Goal: Transaction & Acquisition: Purchase product/service

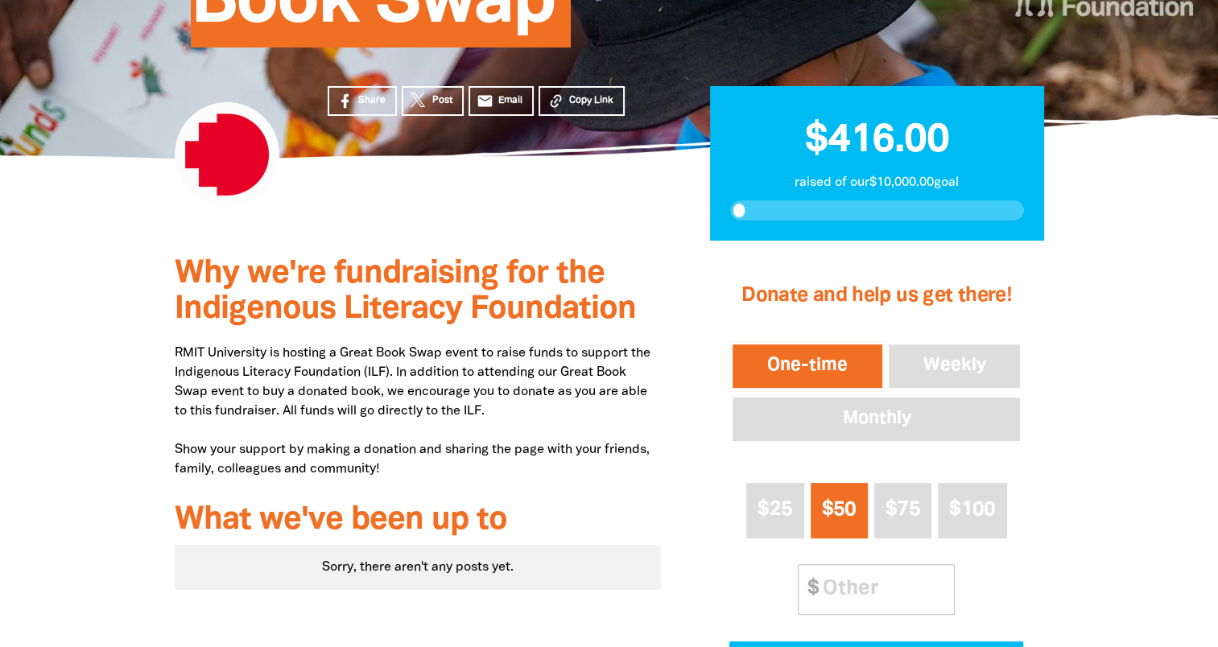
scroll to position [402, 0]
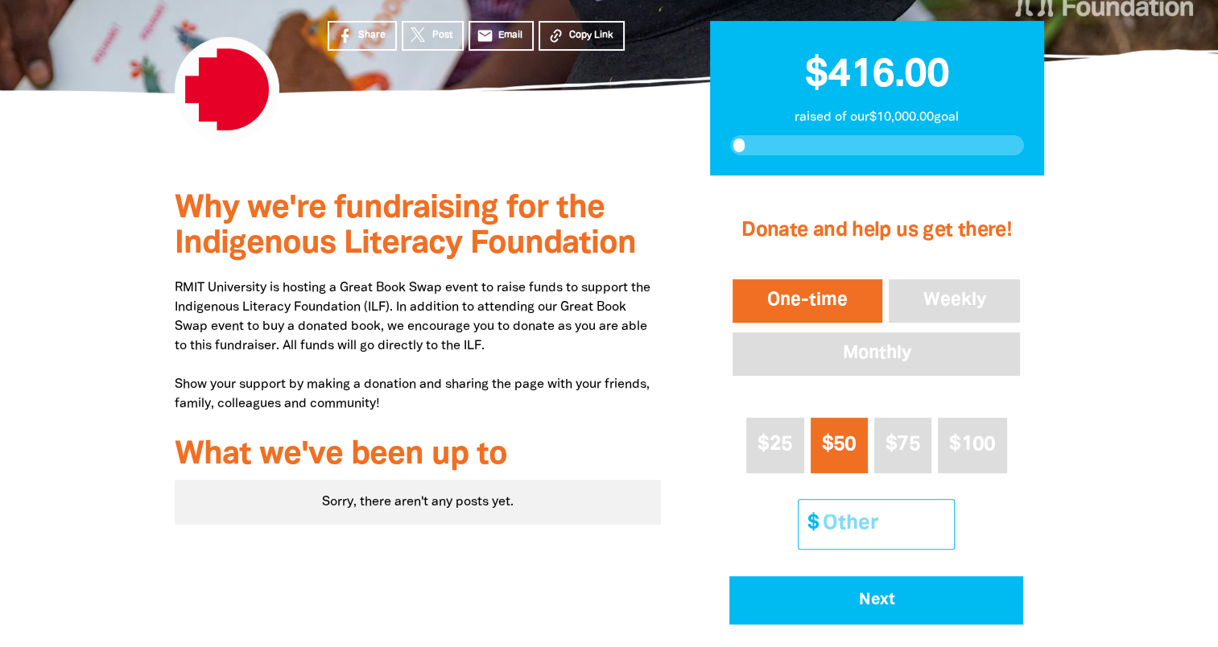
click at [918, 515] on input "Other Amount" at bounding box center [882, 524] width 142 height 49
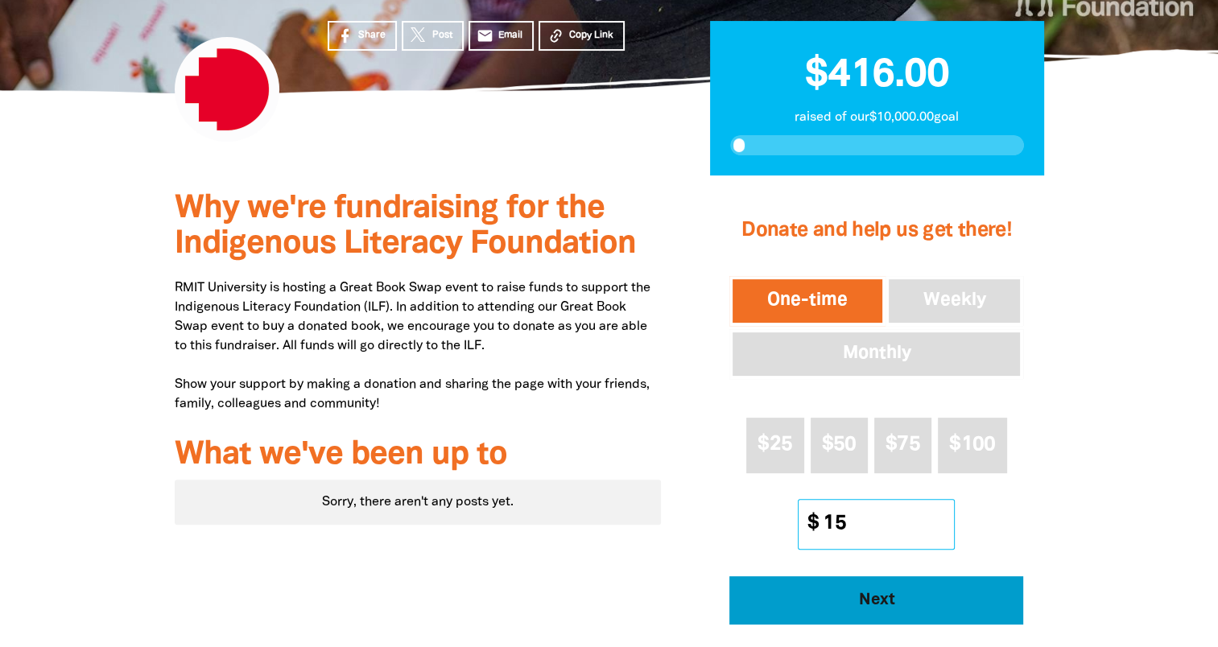
type input "15"
click at [883, 594] on span "Next" at bounding box center [877, 600] width 250 height 16
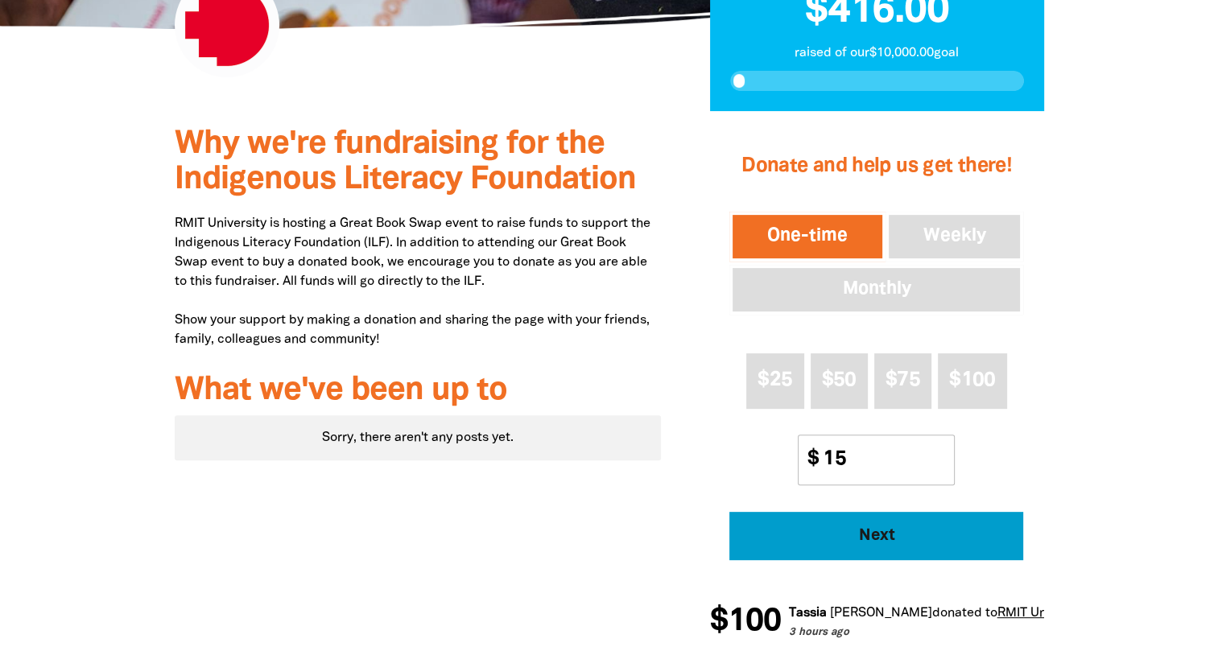
select select "AU"
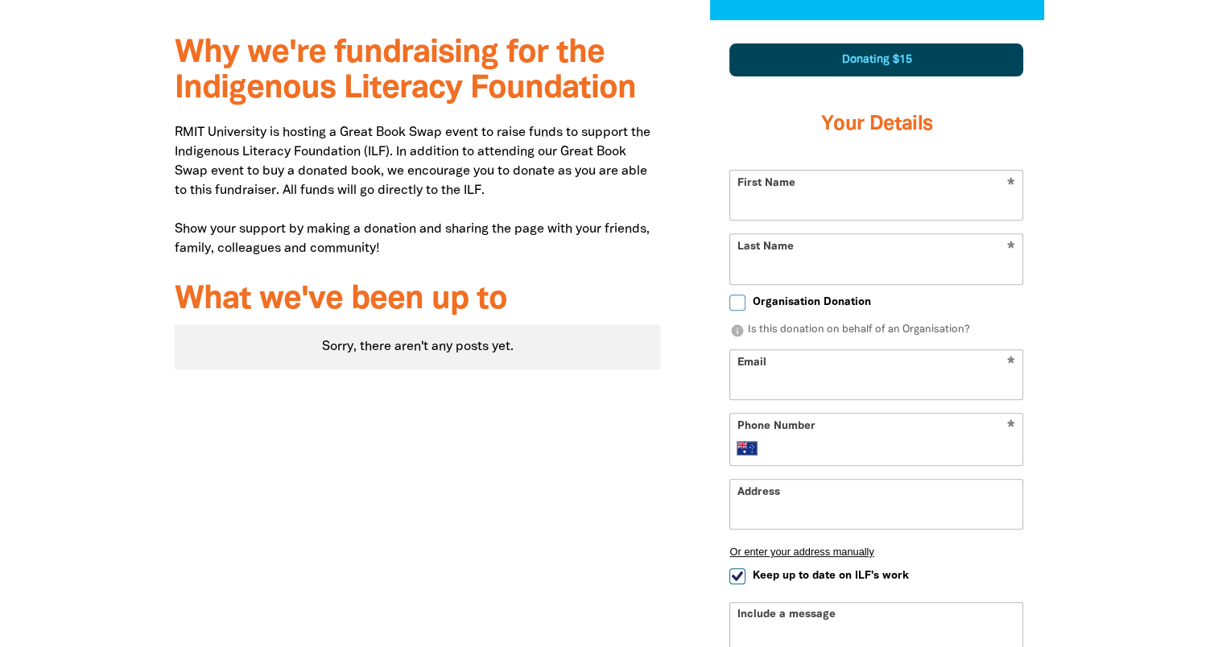
scroll to position [562, 0]
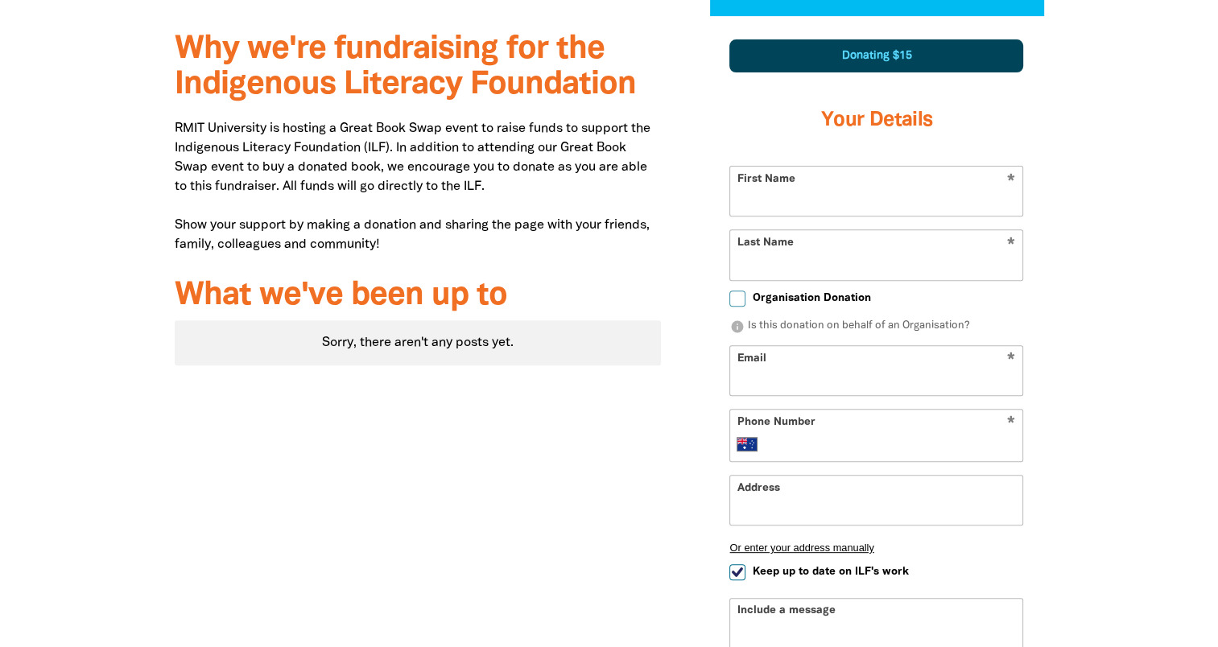
click at [840, 169] on input "First Name" at bounding box center [876, 191] width 292 height 49
type input "[PERSON_NAME]"
type input "[PERSON_NAME][EMAIL_ADDRESS][PERSON_NAME][DOMAIN_NAME]"
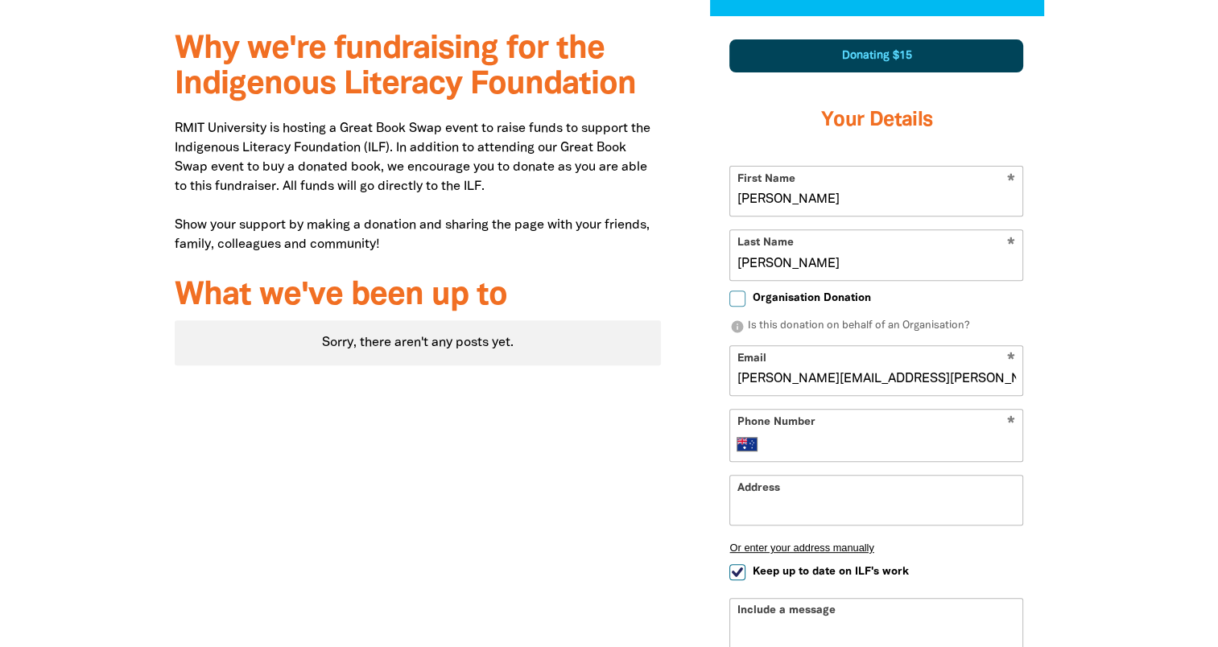
click at [873, 452] on input "Phone Number" at bounding box center [893, 444] width 246 height 19
type input "[PHONE_NUMBER]"
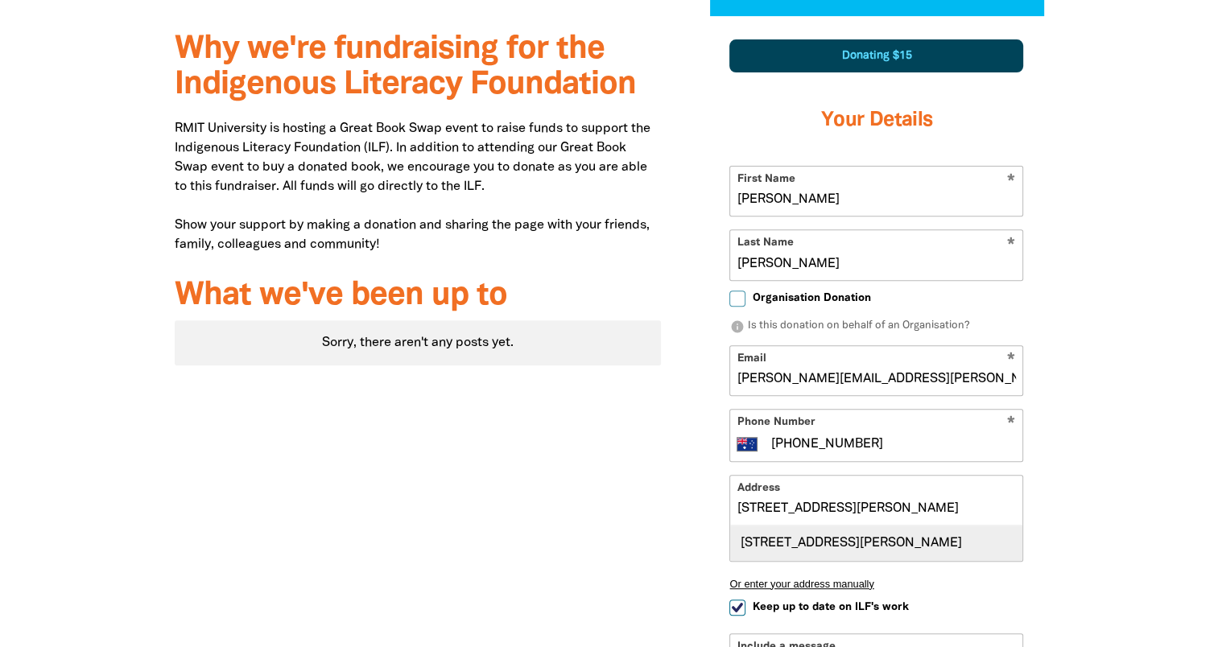
click at [850, 553] on div "[STREET_ADDRESS][PERSON_NAME]" at bounding box center [876, 543] width 292 height 35
type input "[STREET_ADDRESS][PERSON_NAME]"
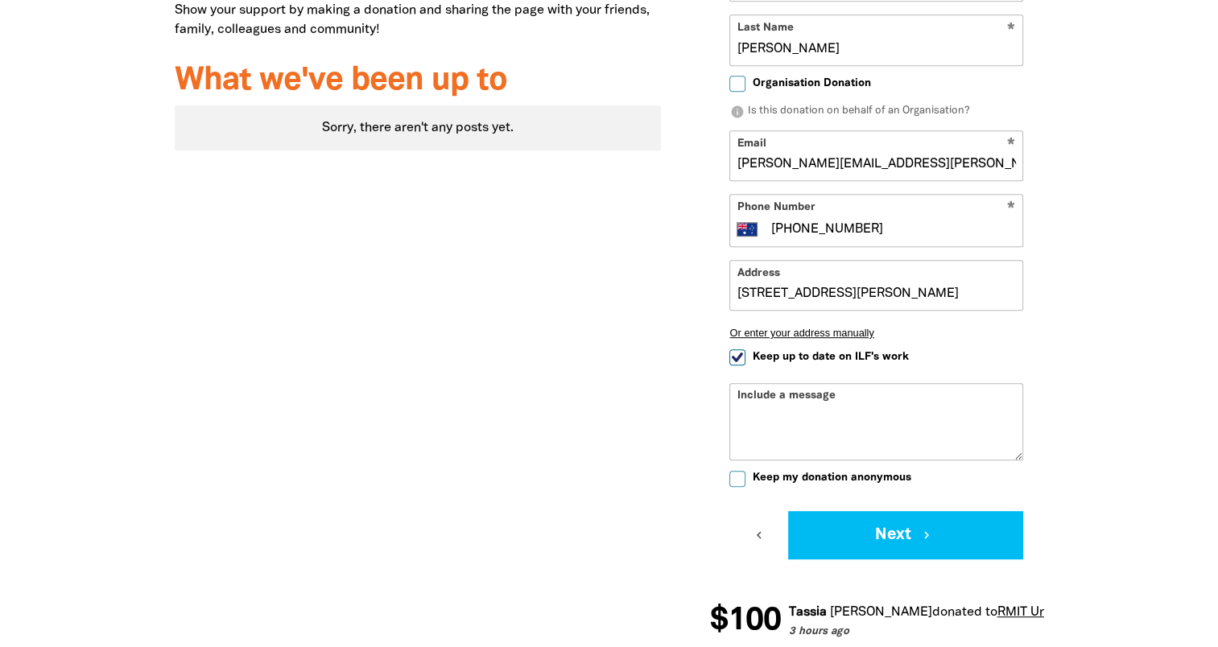
scroll to position [803, 0]
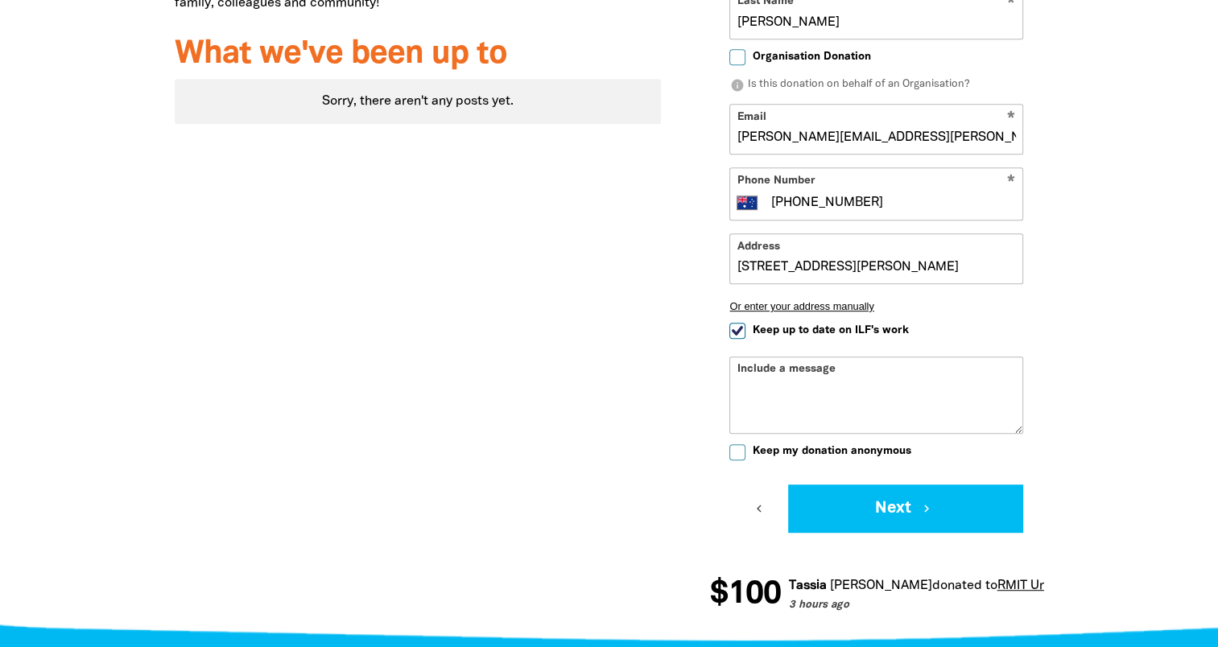
click at [741, 445] on input "Keep my donation anonymous" at bounding box center [737, 452] width 16 height 16
checkbox input "true"
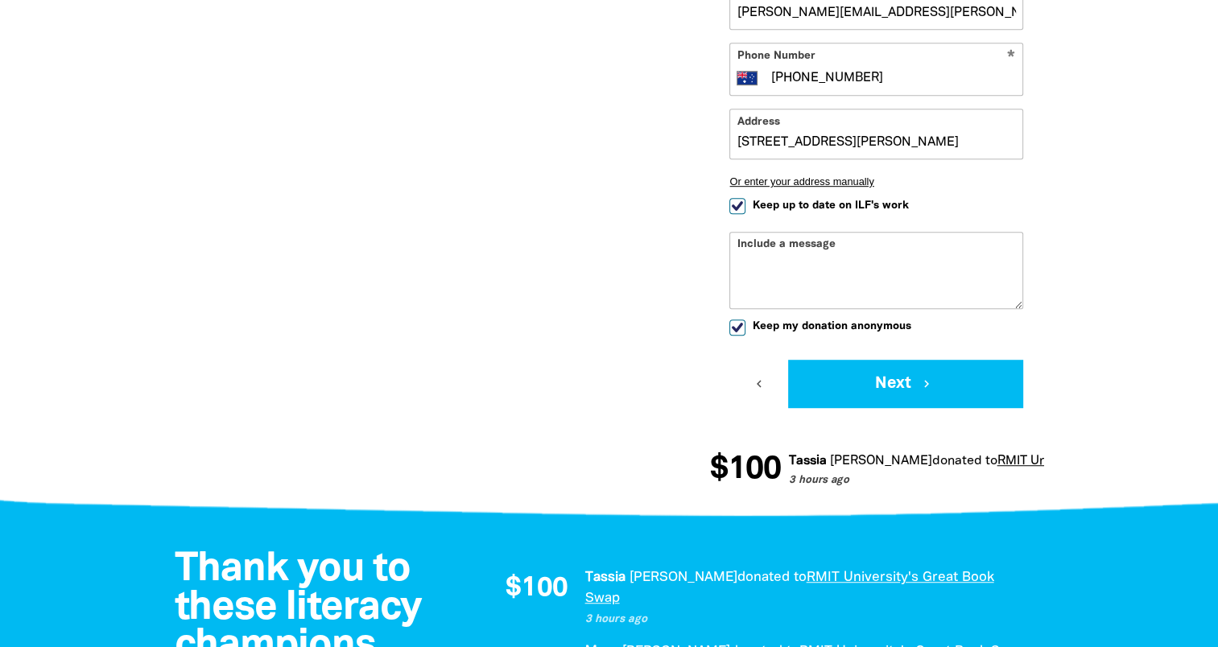
scroll to position [964, 0]
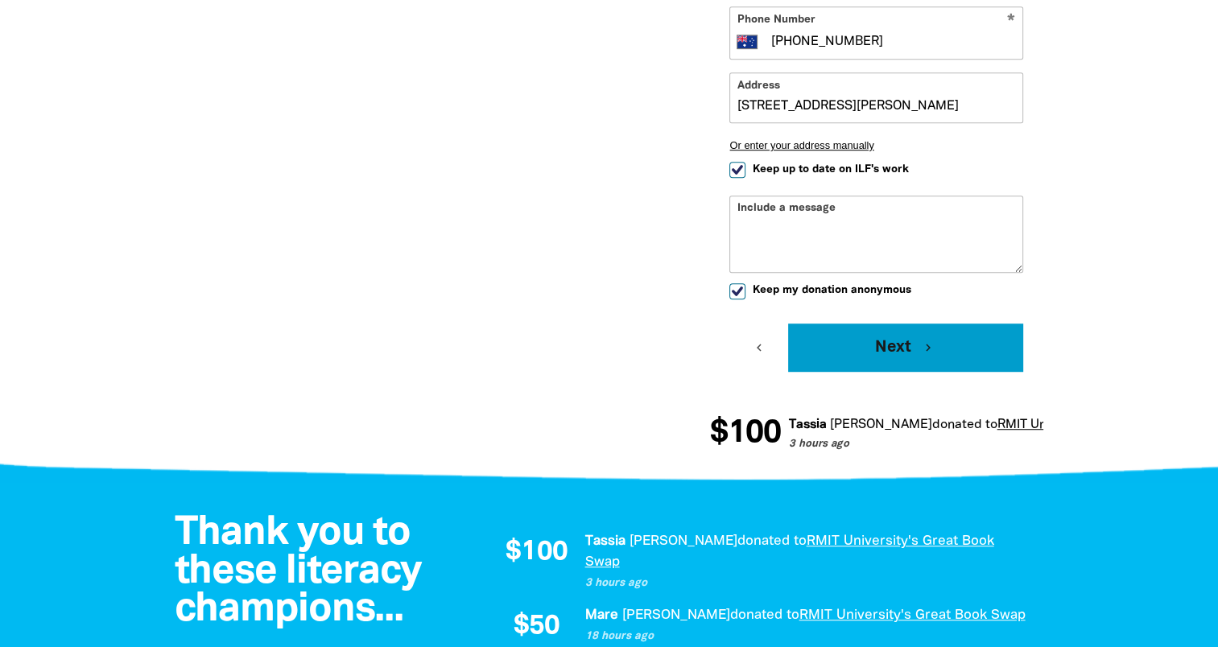
click at [888, 357] on button "Next chevron_right" at bounding box center [905, 348] width 235 height 48
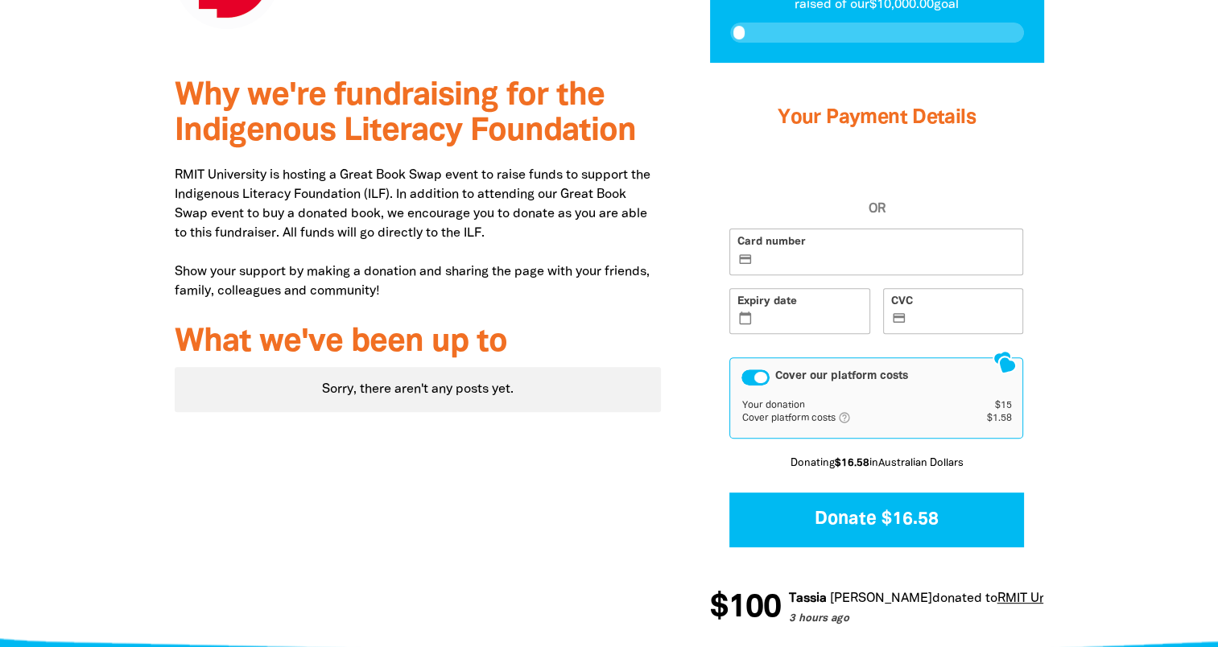
scroll to position [506, 0]
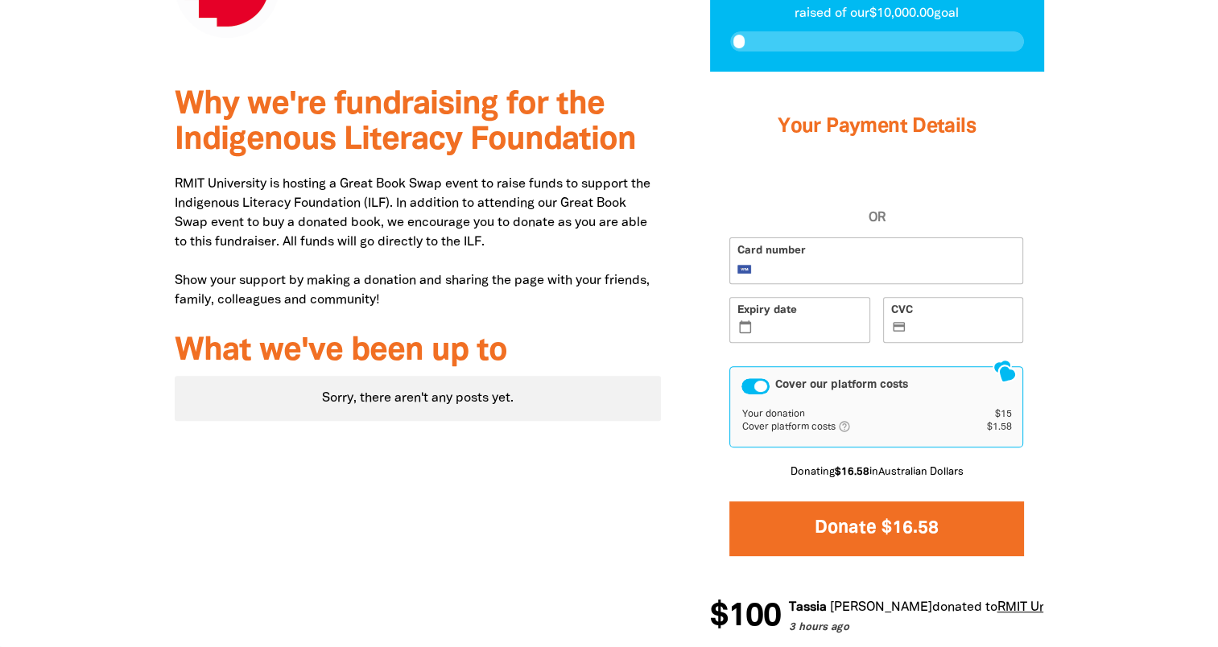
click at [872, 533] on button "Donate $16.58" at bounding box center [876, 529] width 294 height 54
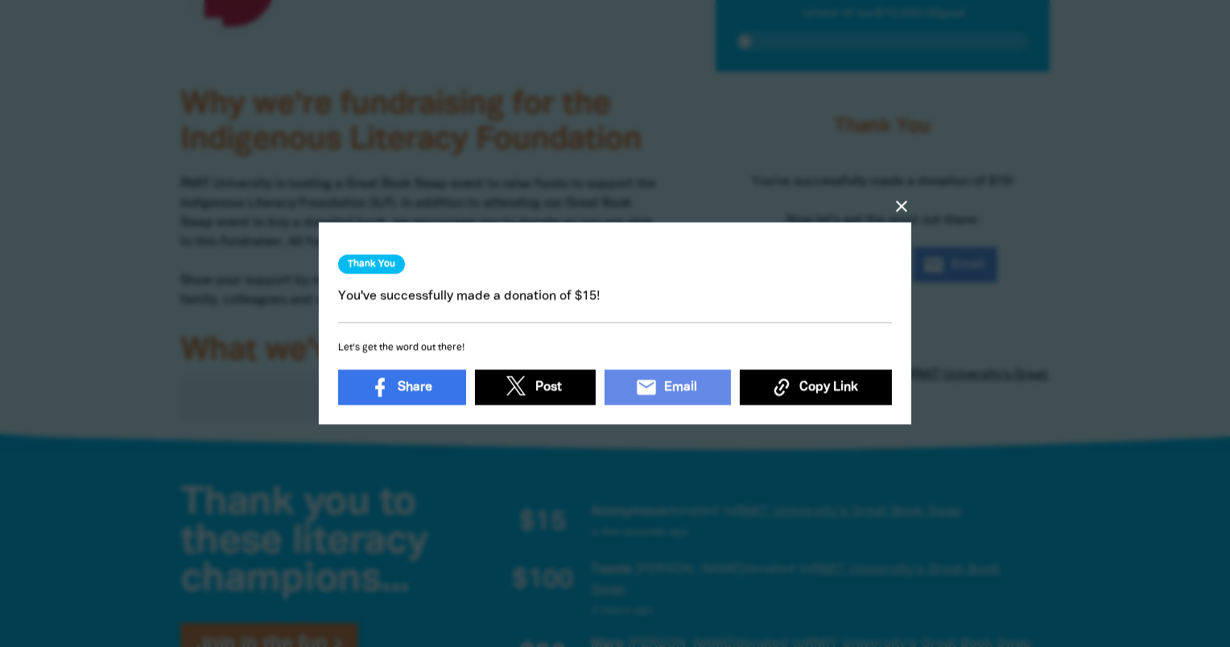
click at [897, 203] on icon "close" at bounding box center [901, 206] width 19 height 19
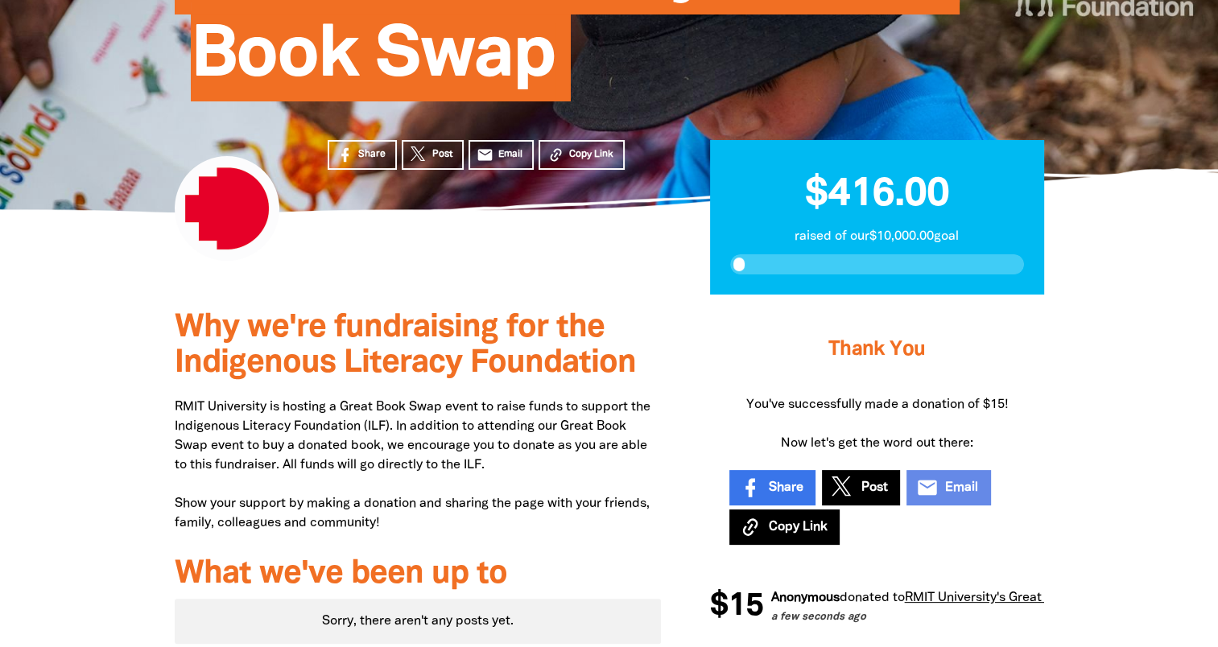
scroll to position [265, 0]
